Goal: Task Accomplishment & Management: Manage account settings

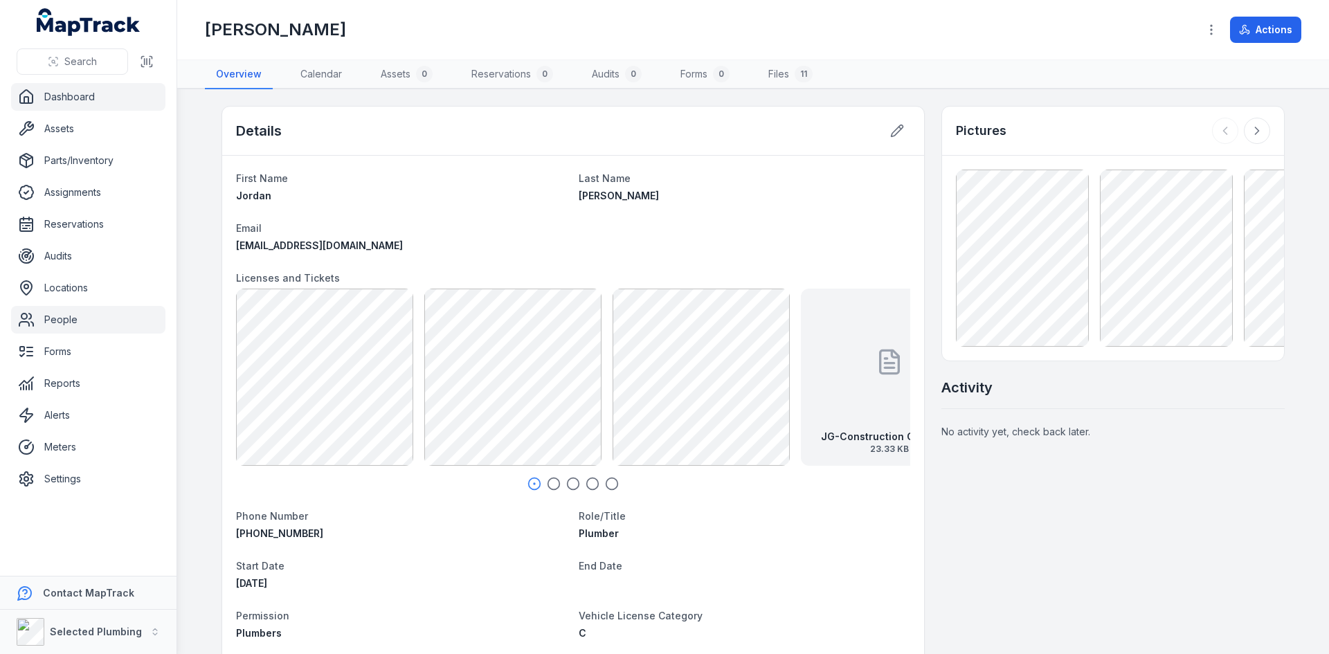
click at [68, 101] on link "Dashboard" at bounding box center [88, 97] width 154 height 28
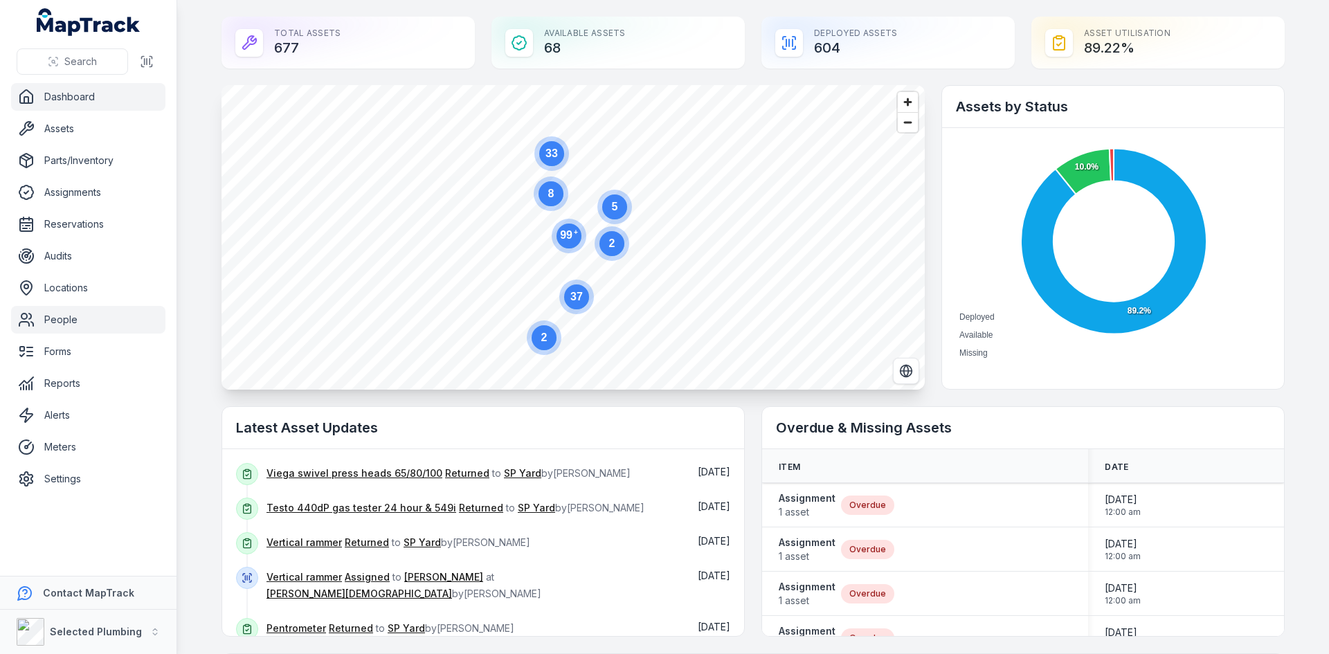
click at [48, 312] on link "People" at bounding box center [88, 320] width 154 height 28
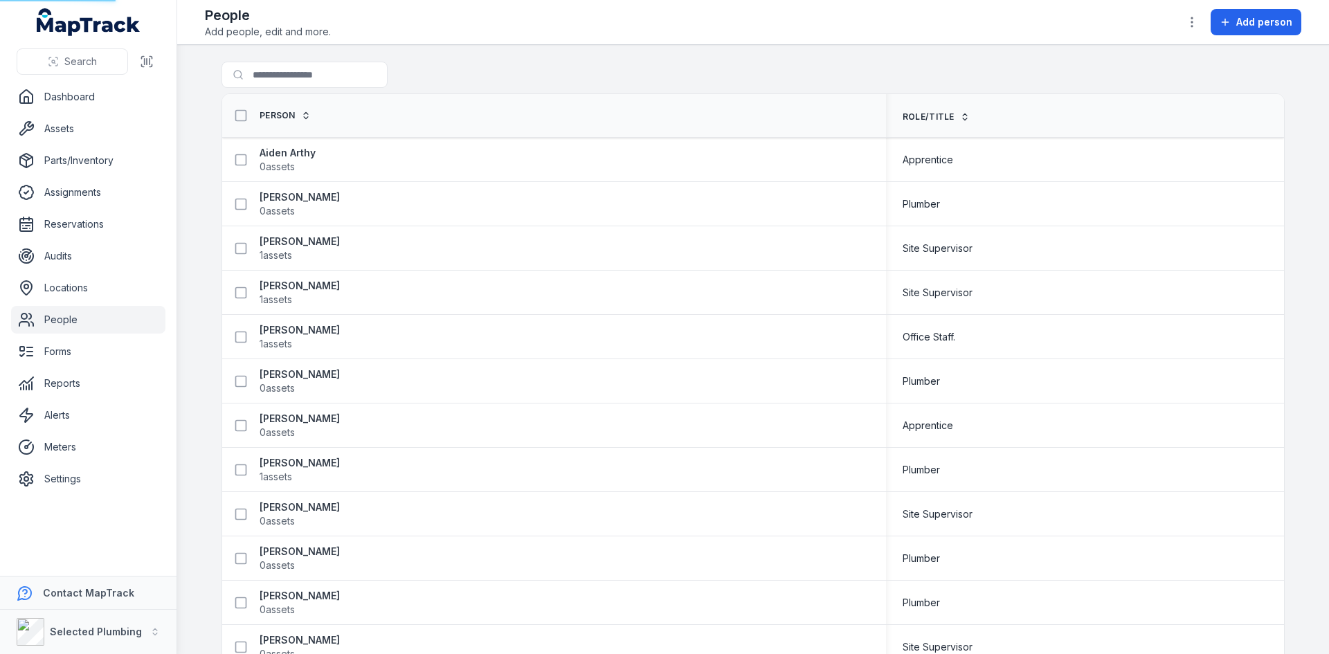
click at [57, 321] on link "People" at bounding box center [88, 320] width 154 height 28
click at [280, 153] on strong "Aiden Arthy" at bounding box center [288, 153] width 56 height 14
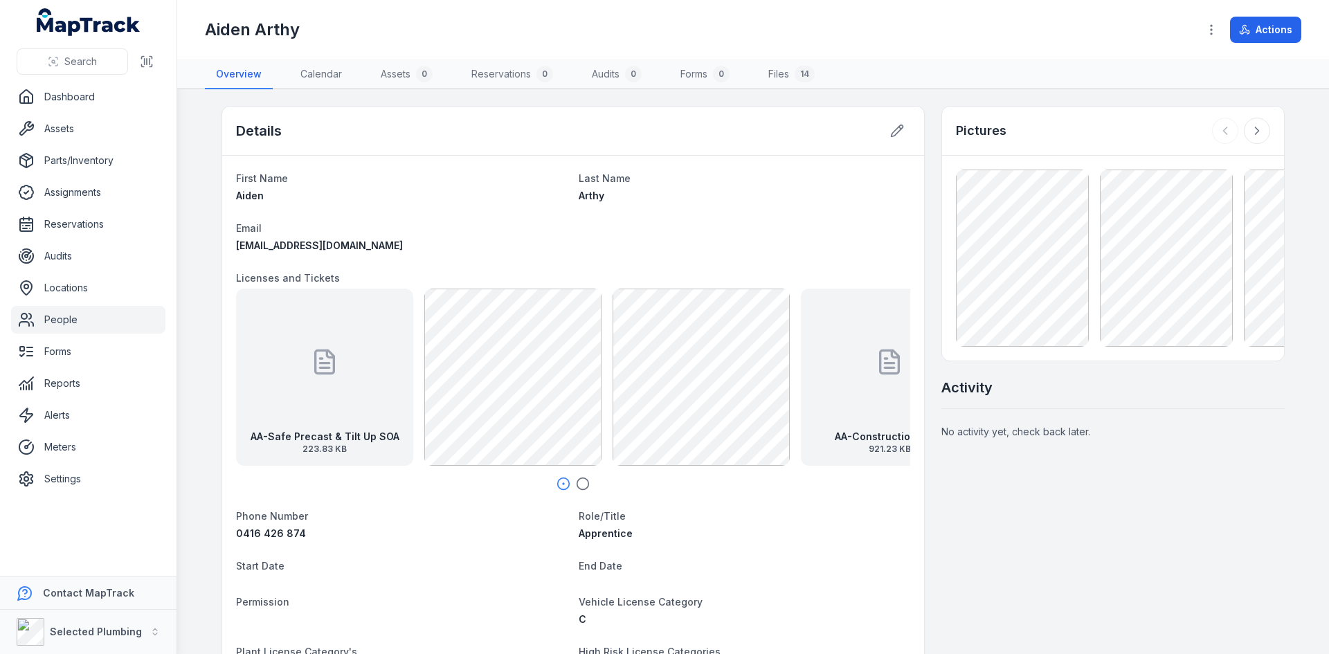
click at [74, 323] on link "People" at bounding box center [88, 320] width 154 height 28
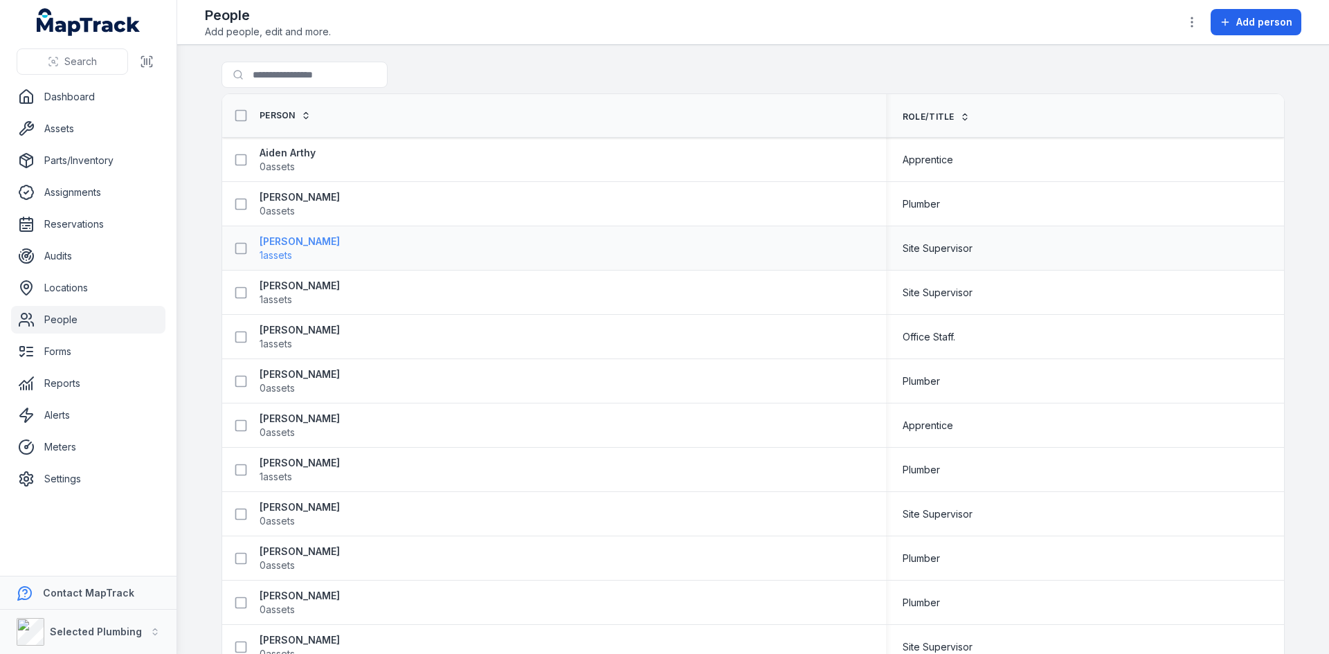
click at [279, 242] on strong "[PERSON_NAME]" at bounding box center [300, 242] width 80 height 14
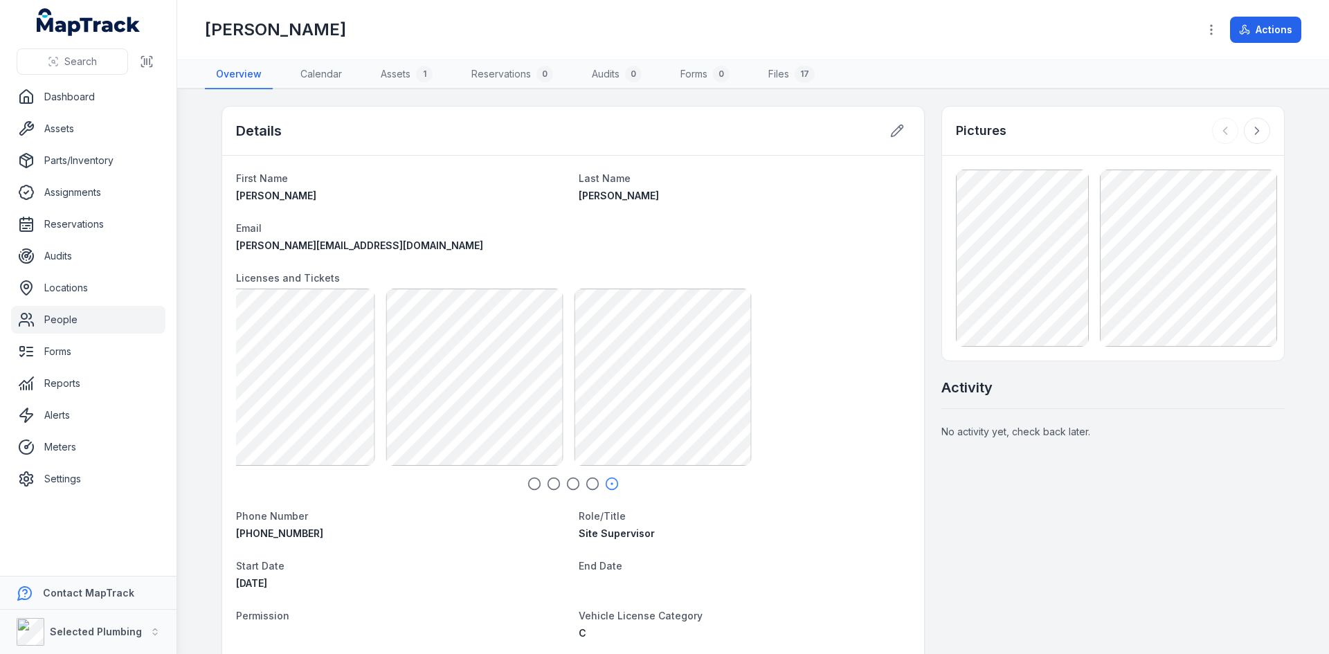
click at [557, 386] on div "AB- Conduct Civil Construction Exavator Operations 390.76 KB AB-Working in a sc…" at bounding box center [219, 377] width 674 height 177
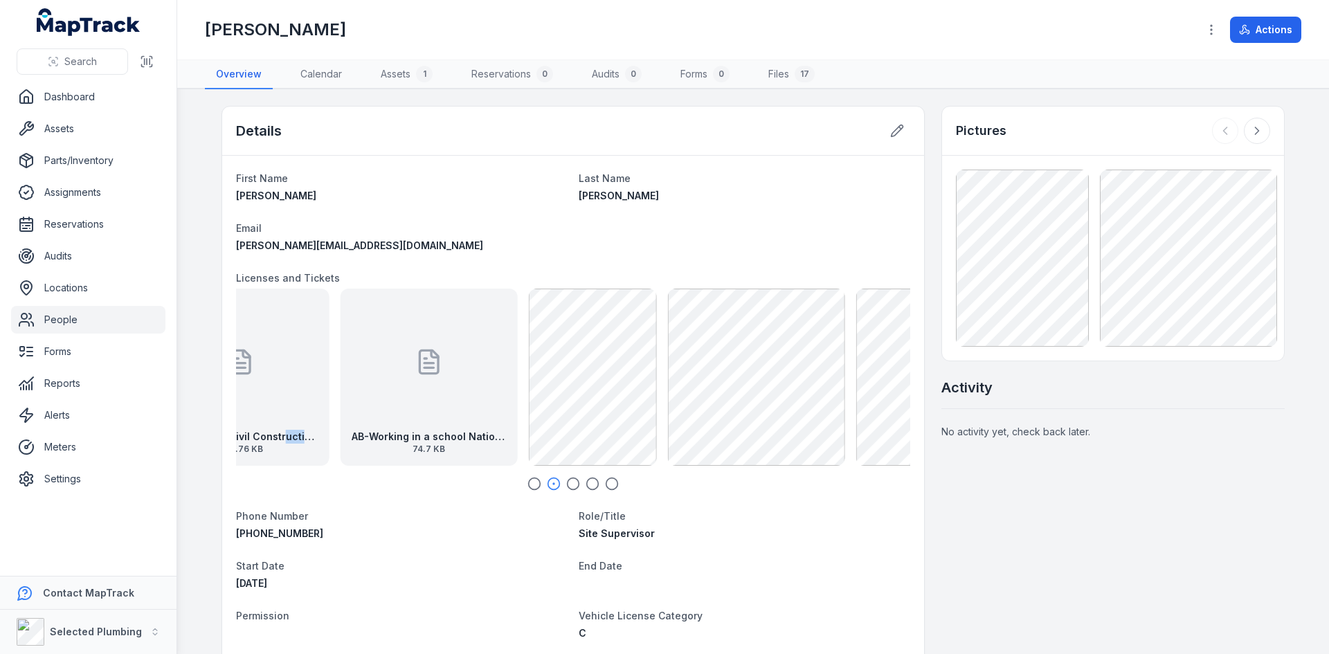
drag, startPoint x: 298, startPoint y: 406, endPoint x: 271, endPoint y: 419, distance: 29.7
click at [271, 419] on div "AB- Conduct Civil Construction Exavator Operations 390.76 KB" at bounding box center [240, 377] width 177 height 177
click at [52, 318] on link "People" at bounding box center [88, 320] width 154 height 28
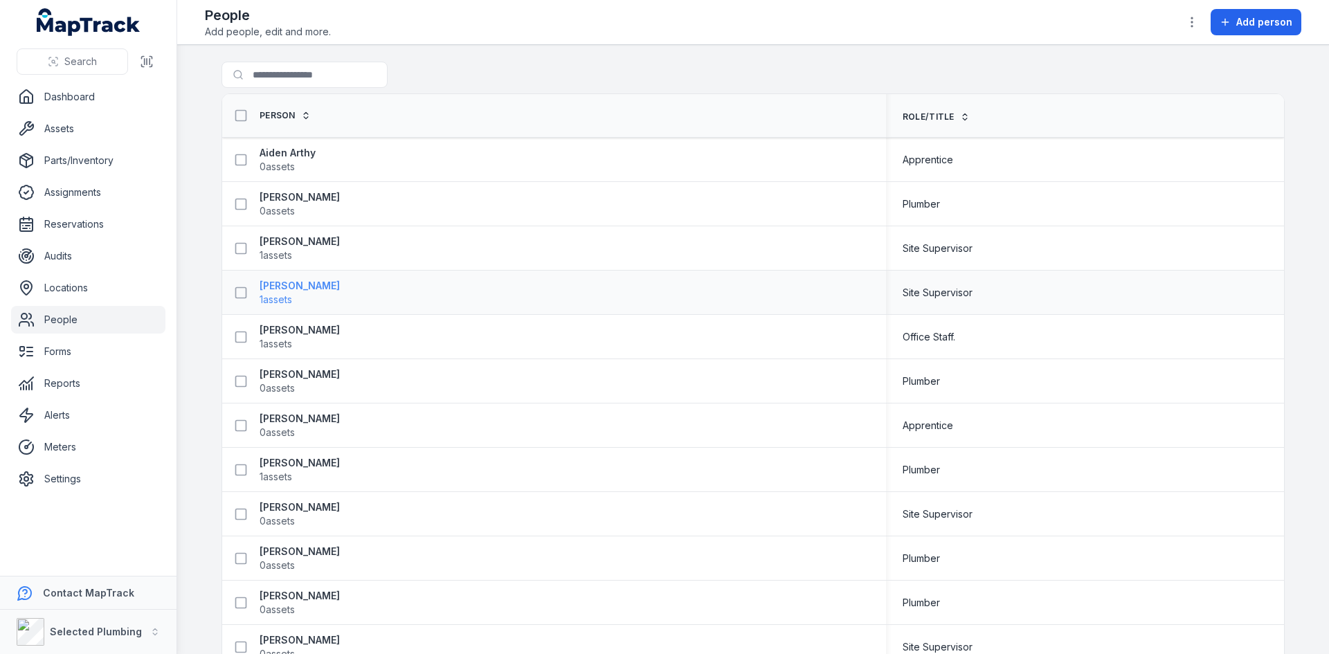
click at [286, 287] on strong "[PERSON_NAME]" at bounding box center [300, 286] width 80 height 14
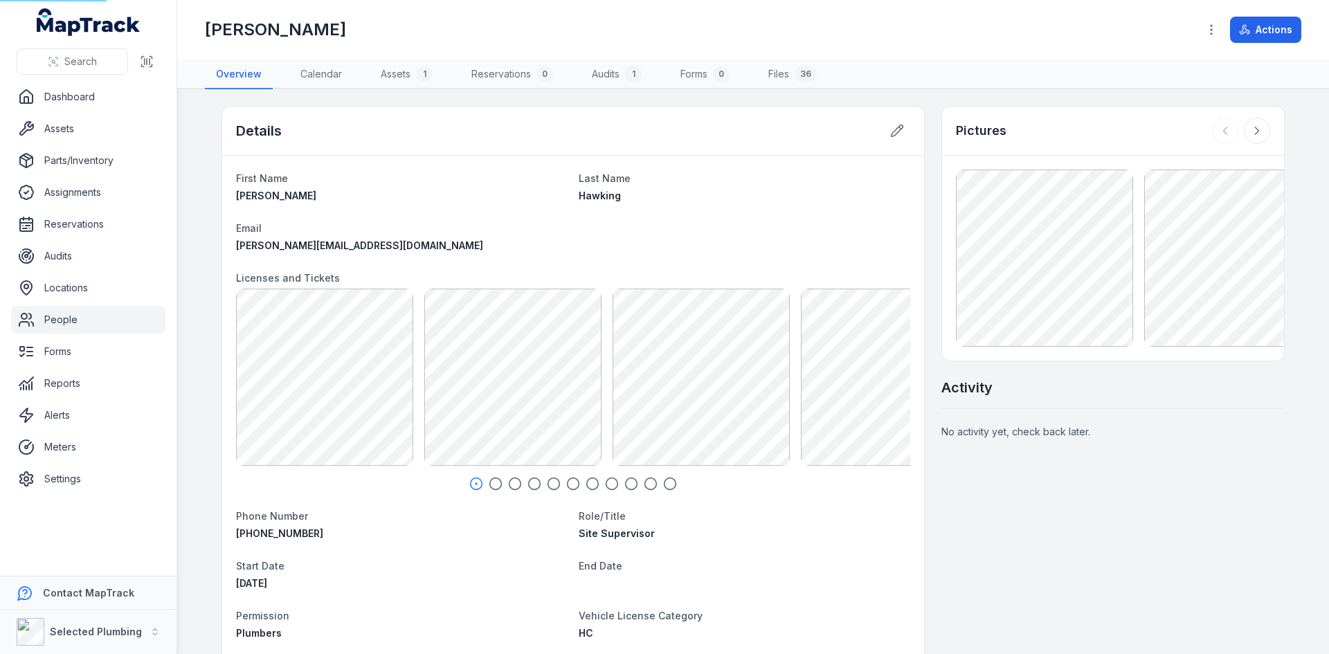
scroll to position [147, 0]
click at [138, 420] on div "Search Dashboard Assets Parts/Inventory Assignments Reservations Audits Locatio…" at bounding box center [664, 327] width 1329 height 654
click at [60, 373] on div "Search Dashboard Assets Parts/Inventory Assignments Reservations Audits Locatio…" at bounding box center [664, 327] width 1329 height 654
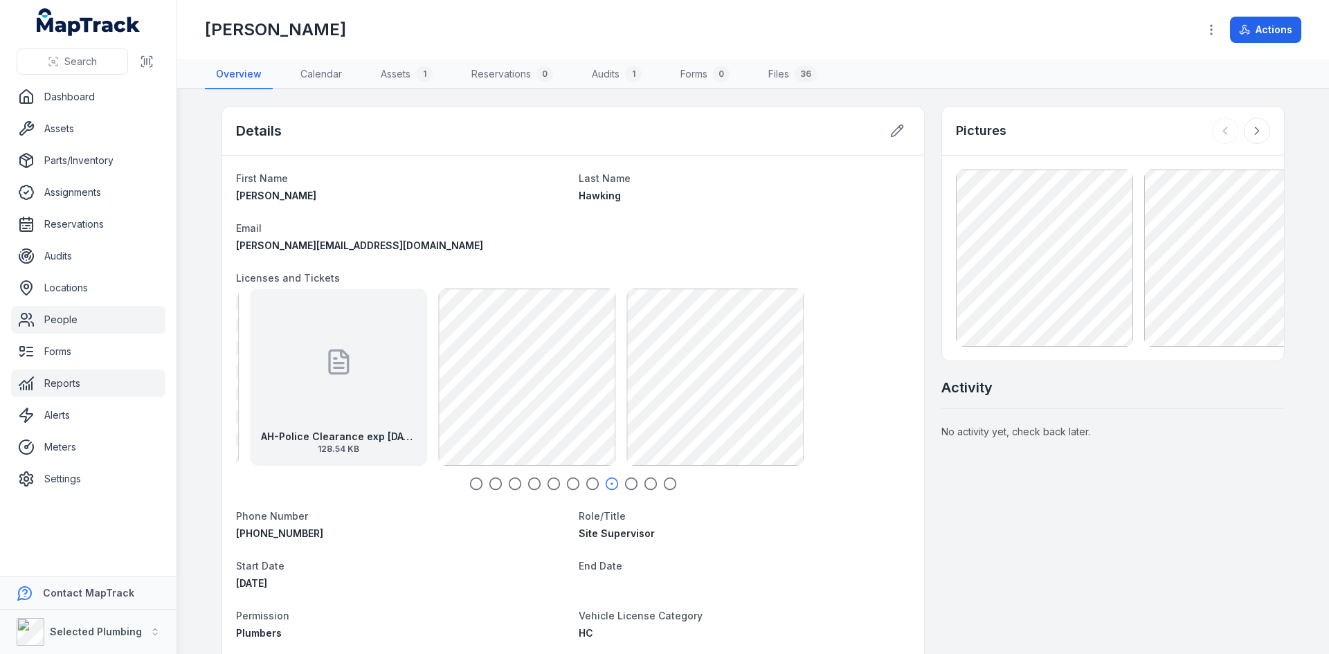
click at [118, 380] on div "Search Dashboard Assets Parts/Inventory Assignments Reservations Audits Locatio…" at bounding box center [664, 327] width 1329 height 654
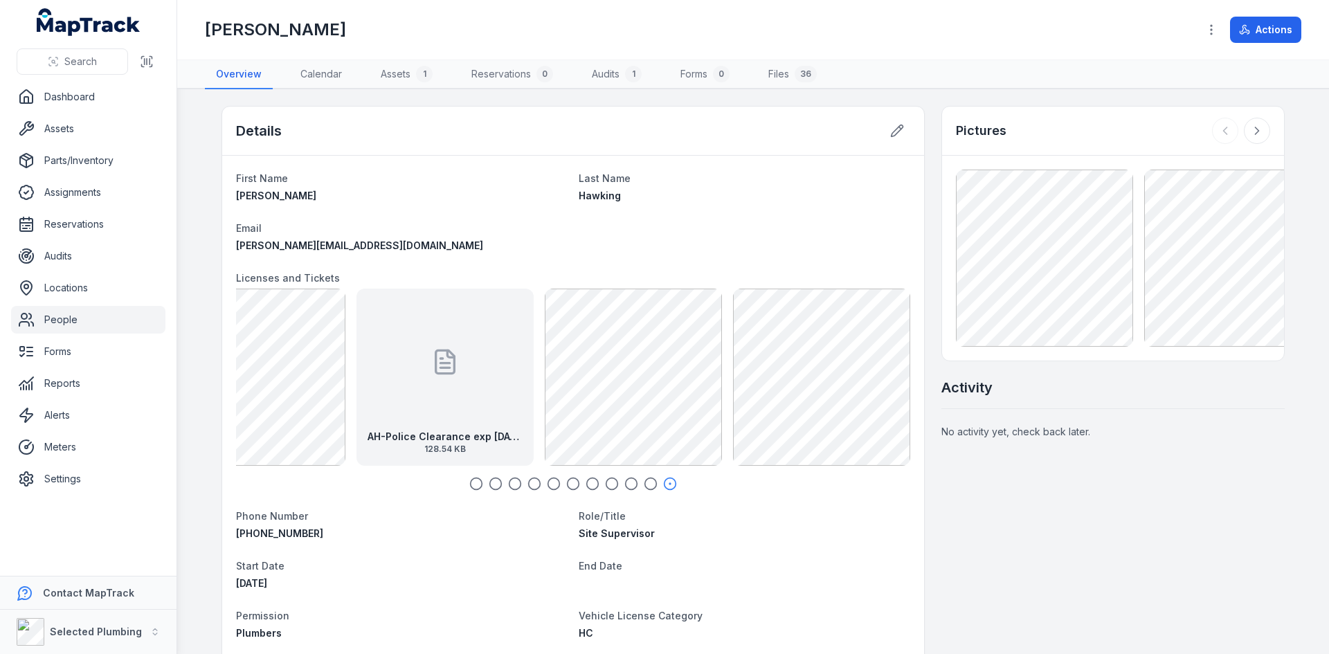
click at [63, 315] on link "People" at bounding box center [88, 320] width 154 height 28
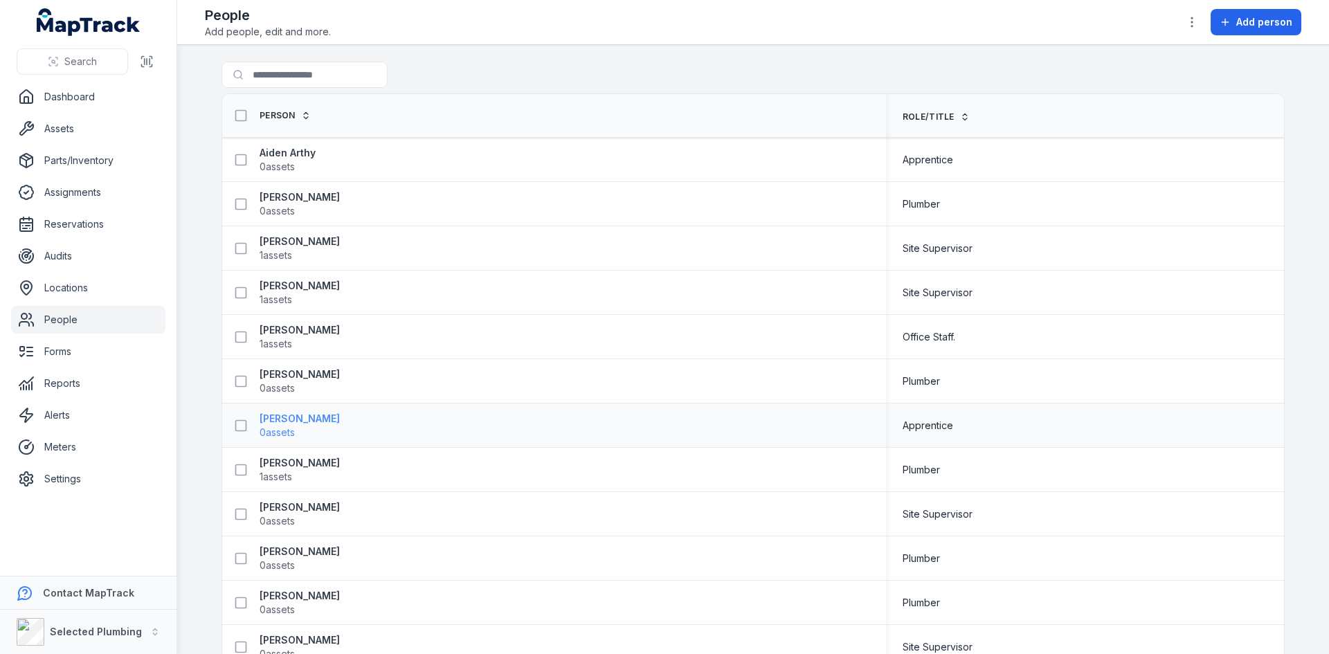
click at [283, 419] on strong "[PERSON_NAME]" at bounding box center [300, 419] width 80 height 14
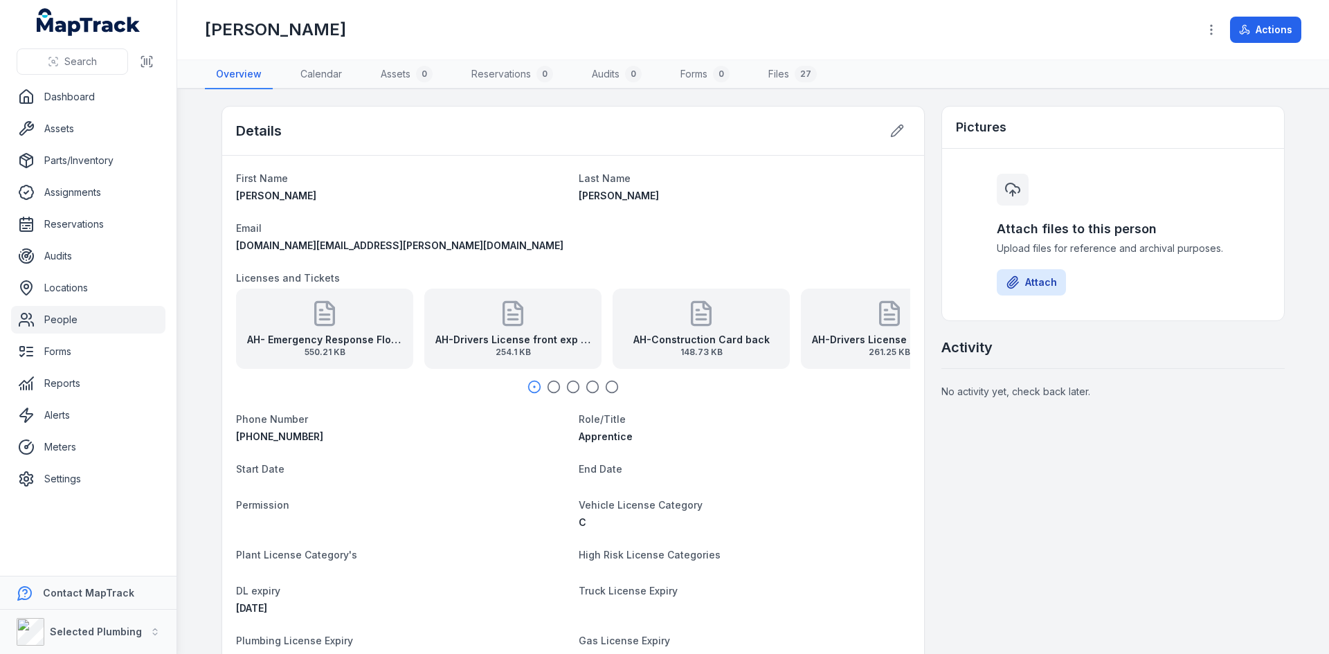
click at [60, 327] on link "People" at bounding box center [88, 320] width 154 height 28
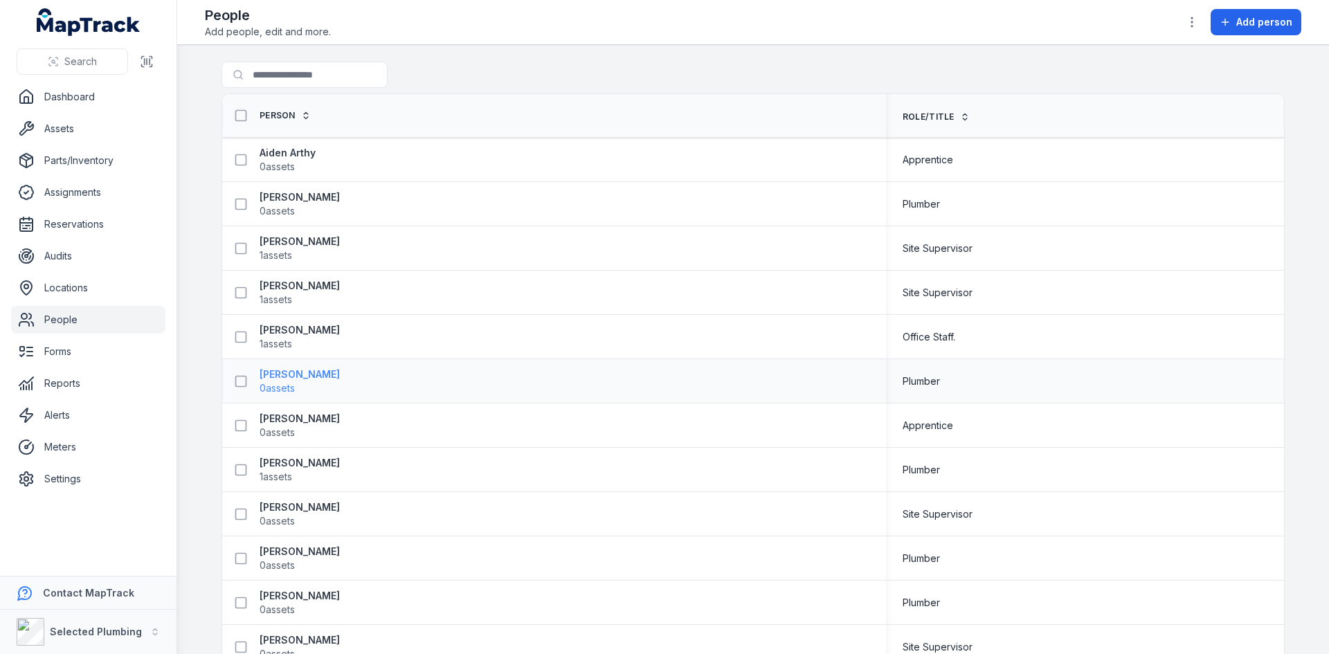
click at [311, 371] on strong "[PERSON_NAME]" at bounding box center [300, 375] width 80 height 14
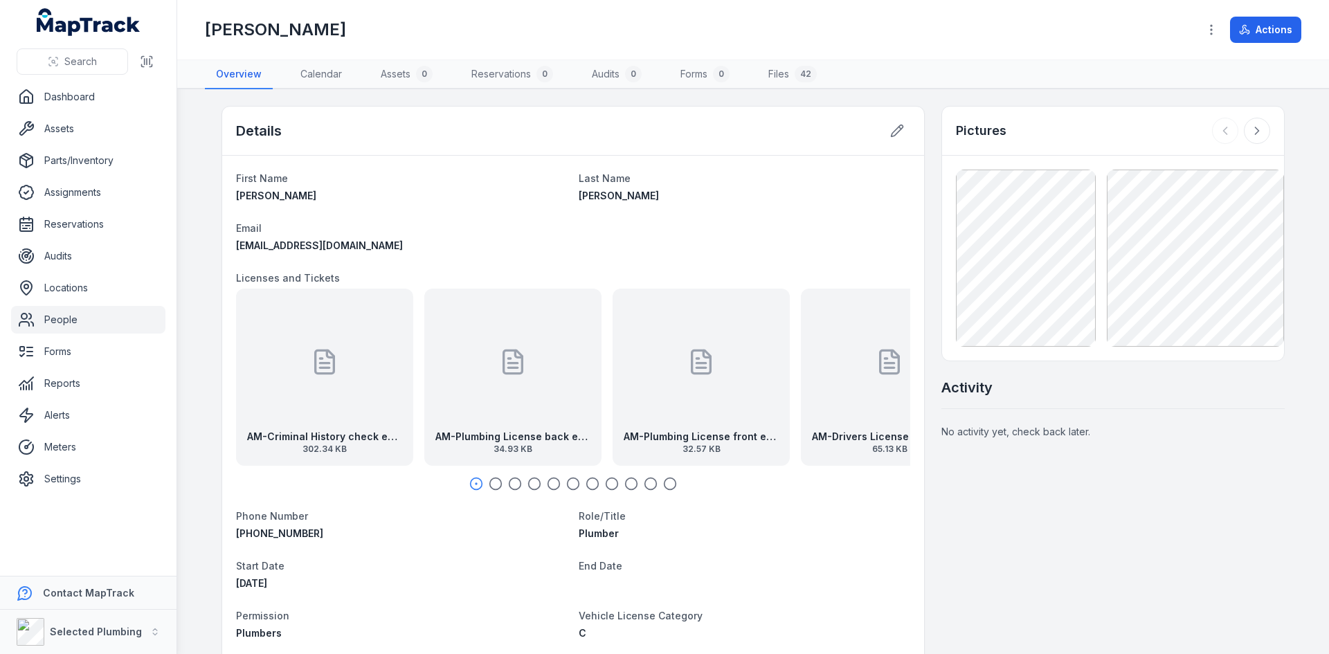
click at [550, 420] on div "AM-Plumbing License back exp [DATE] 34.93 KB" at bounding box center [512, 377] width 177 height 177
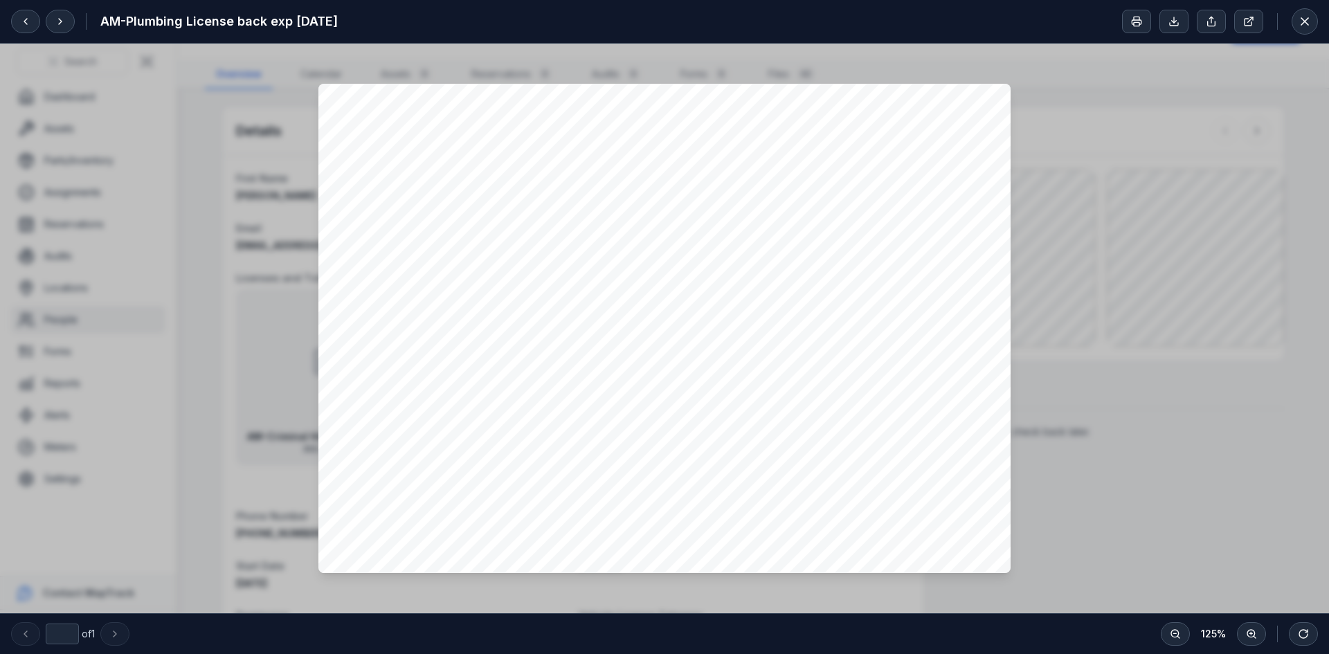
click at [1134, 117] on div at bounding box center [664, 329] width 1329 height 570
click at [1314, 21] on button at bounding box center [1305, 21] width 26 height 26
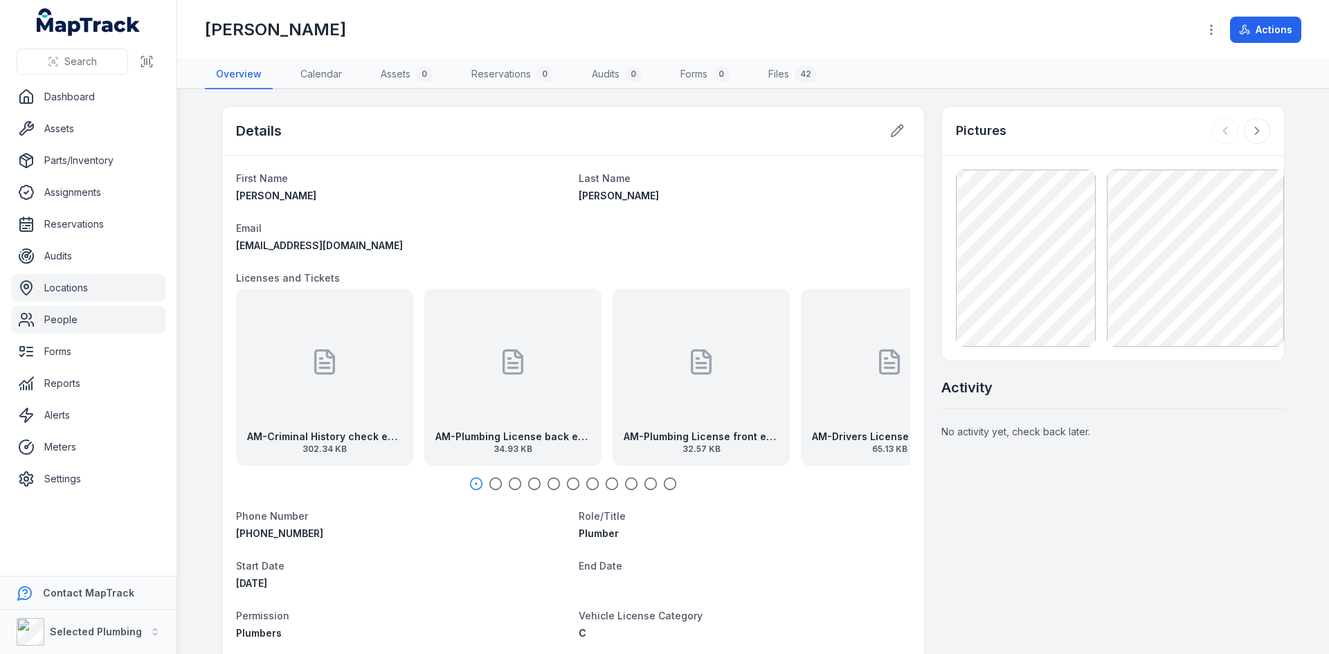
drag, startPoint x: 61, startPoint y: 318, endPoint x: 105, endPoint y: 274, distance: 61.7
click at [61, 318] on link "People" at bounding box center [88, 320] width 154 height 28
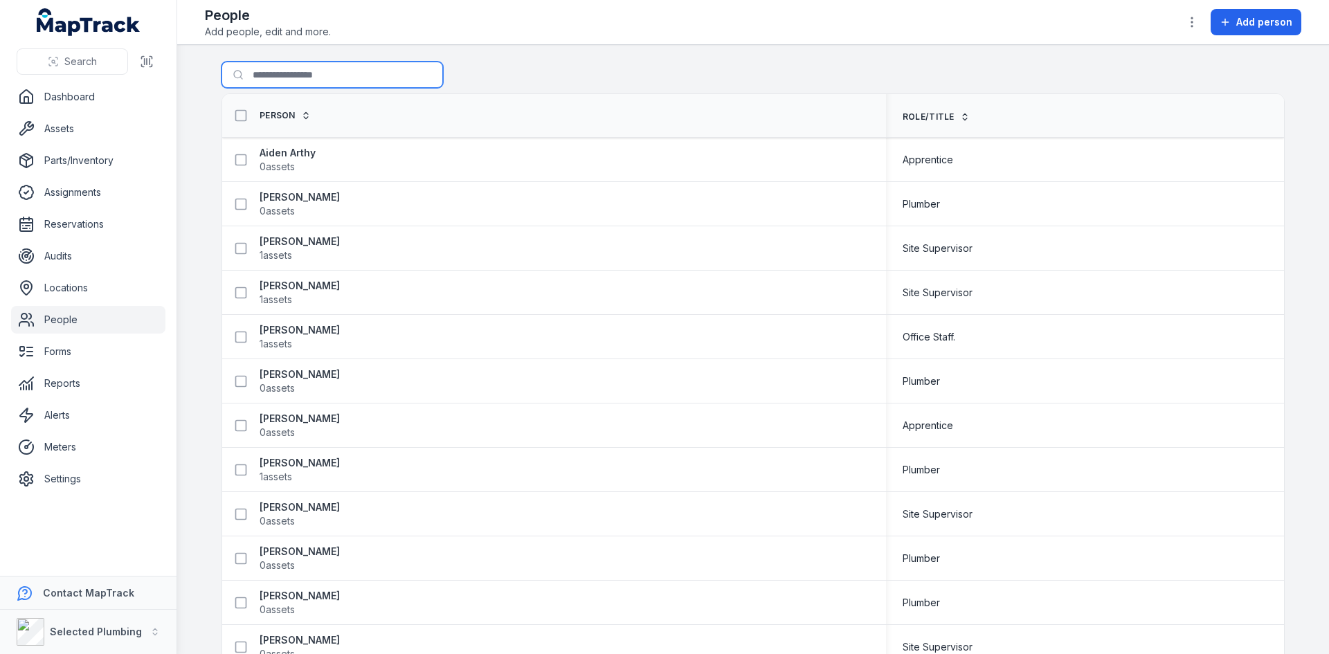
click at [280, 70] on input "Search for people" at bounding box center [333, 75] width 222 height 26
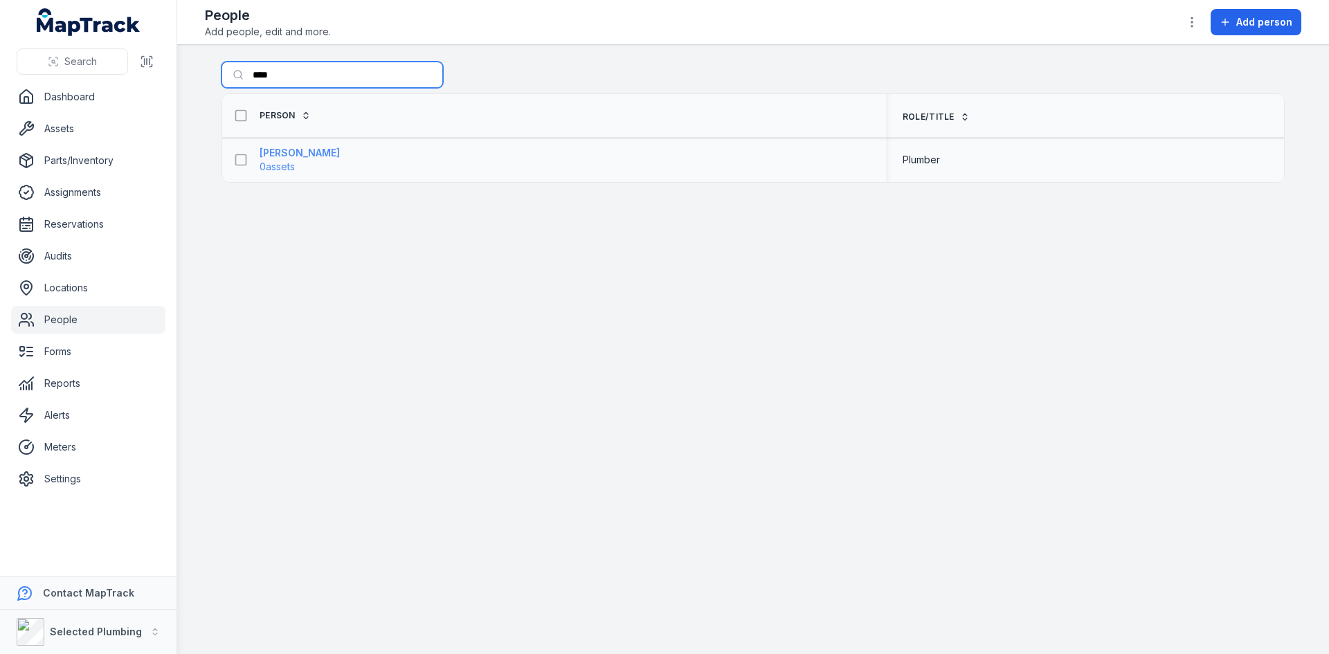
type input "****"
click at [296, 151] on strong "[PERSON_NAME]" at bounding box center [300, 153] width 80 height 14
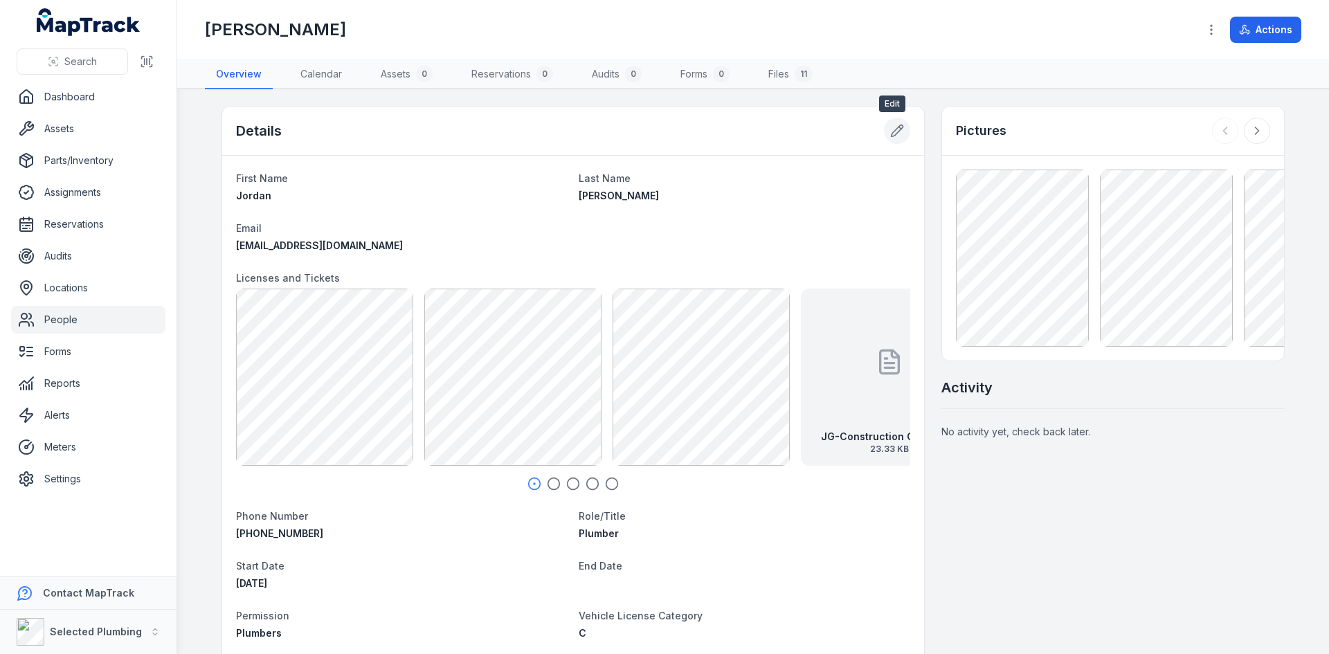
click at [902, 134] on button at bounding box center [897, 131] width 26 height 26
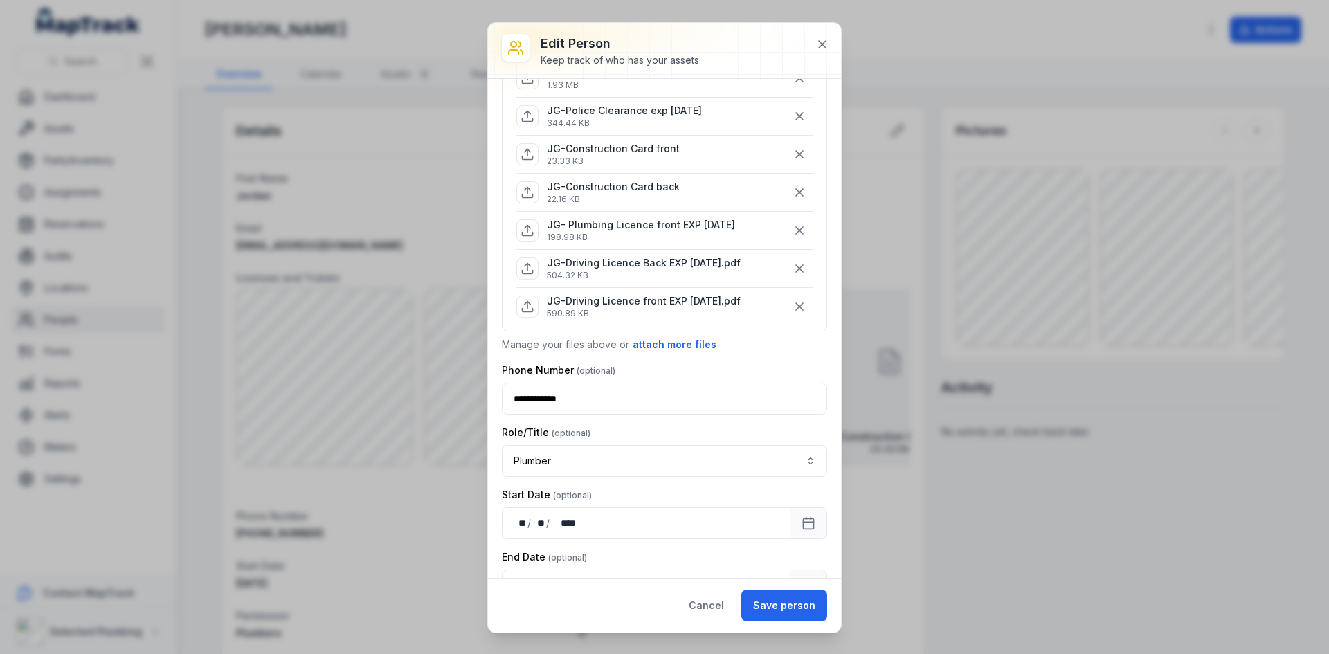
scroll to position [277, 0]
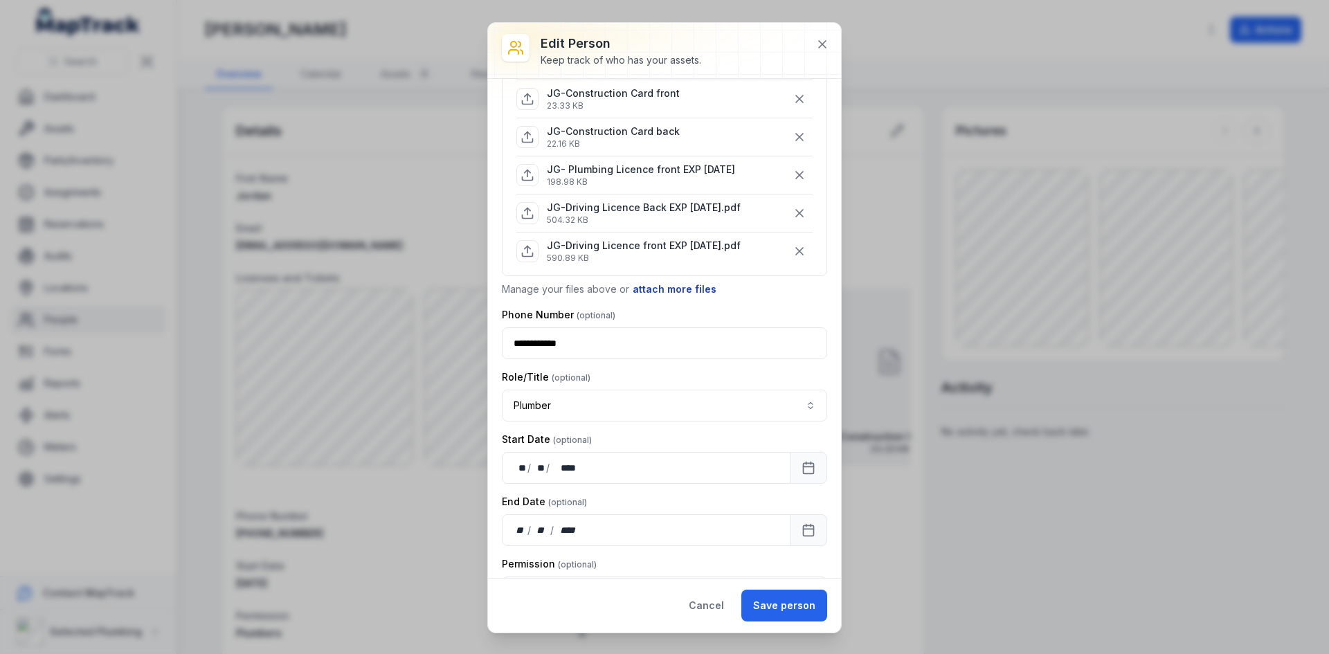
click at [672, 292] on button "attach more files" at bounding box center [674, 289] width 85 height 15
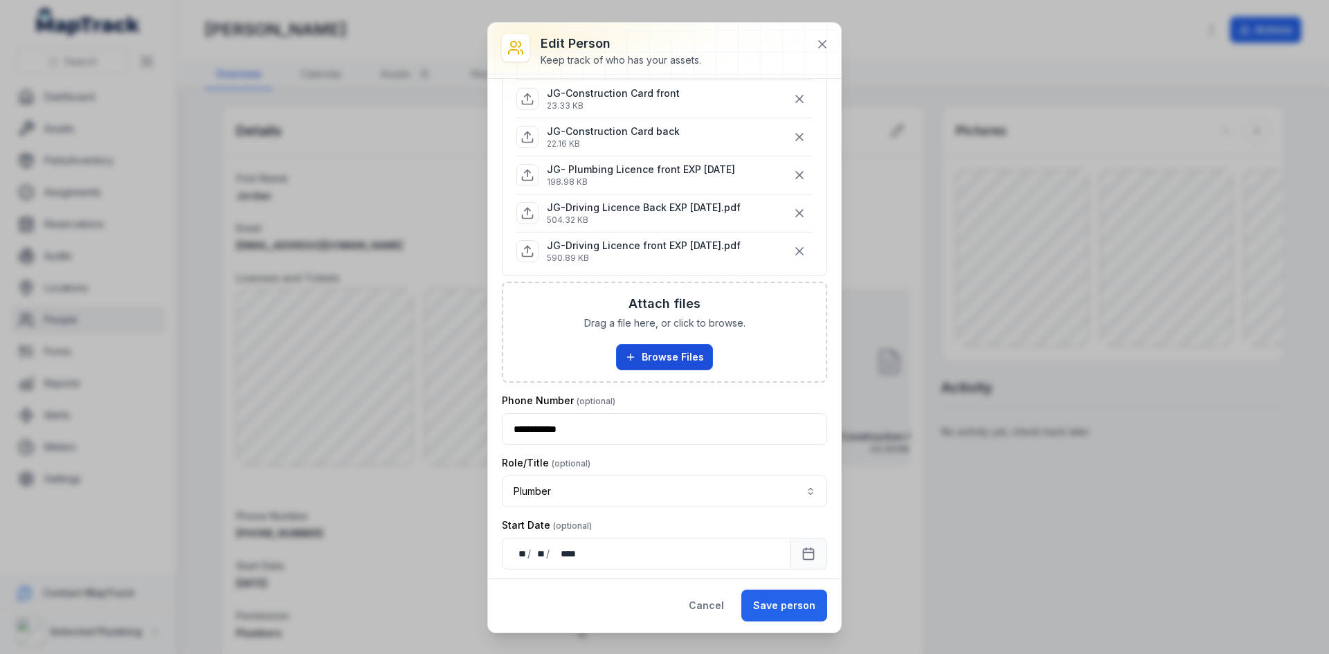
click at [682, 351] on button "Browse Files" at bounding box center [664, 357] width 97 height 26
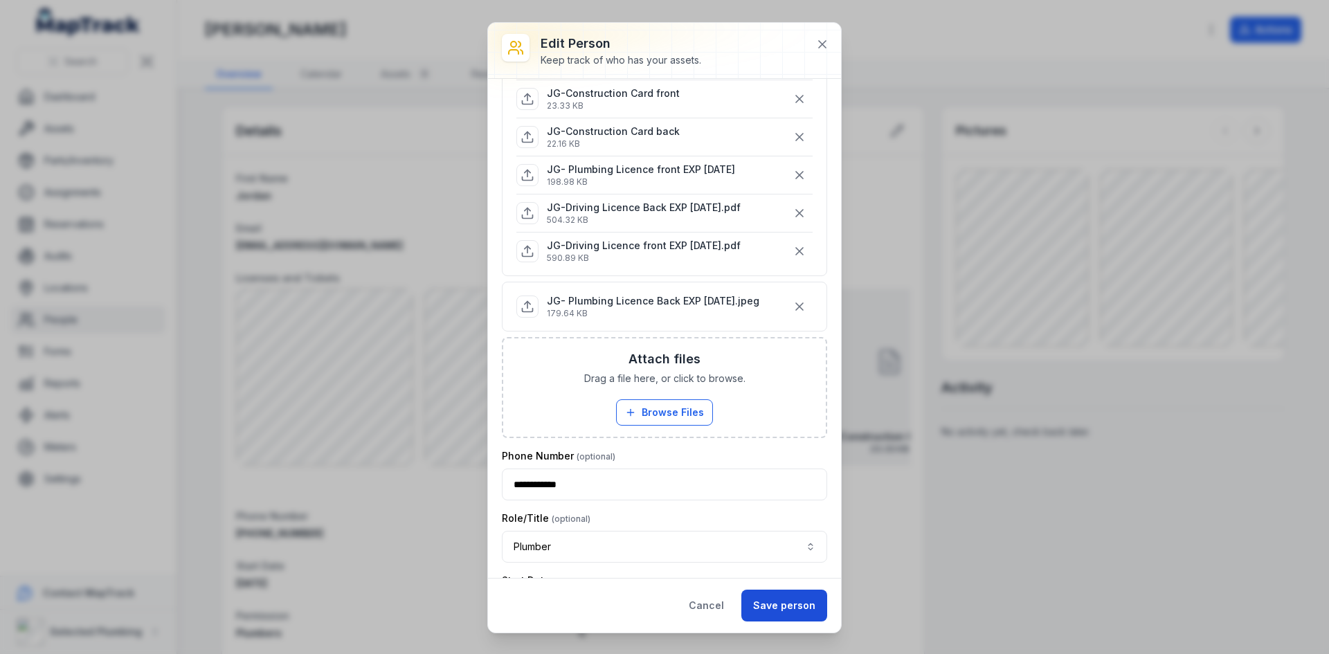
click at [791, 603] on button "Save person" at bounding box center [785, 606] width 86 height 32
